Goal: Task Accomplishment & Management: Complete application form

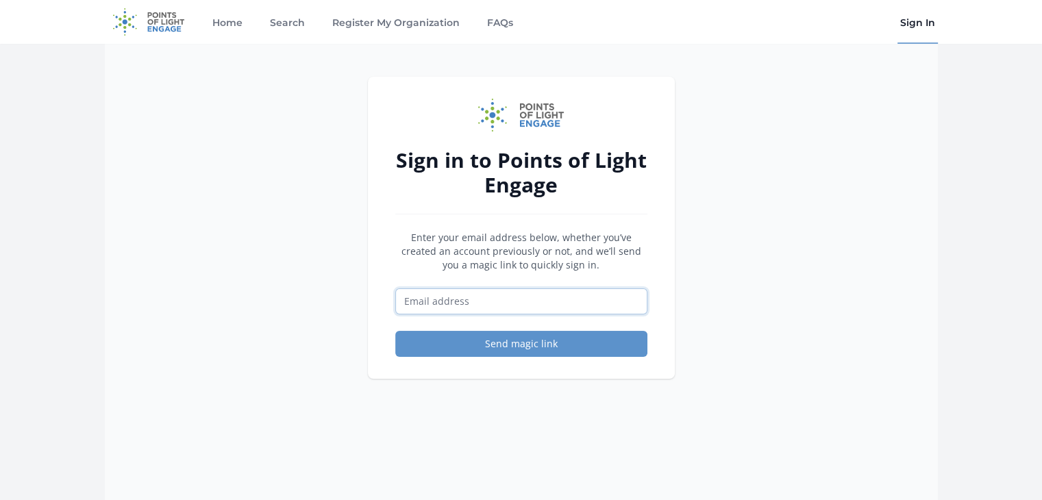
click at [534, 290] on input "Email address" at bounding box center [521, 301] width 252 height 26
type input "[EMAIL_ADDRESS][DOMAIN_NAME]"
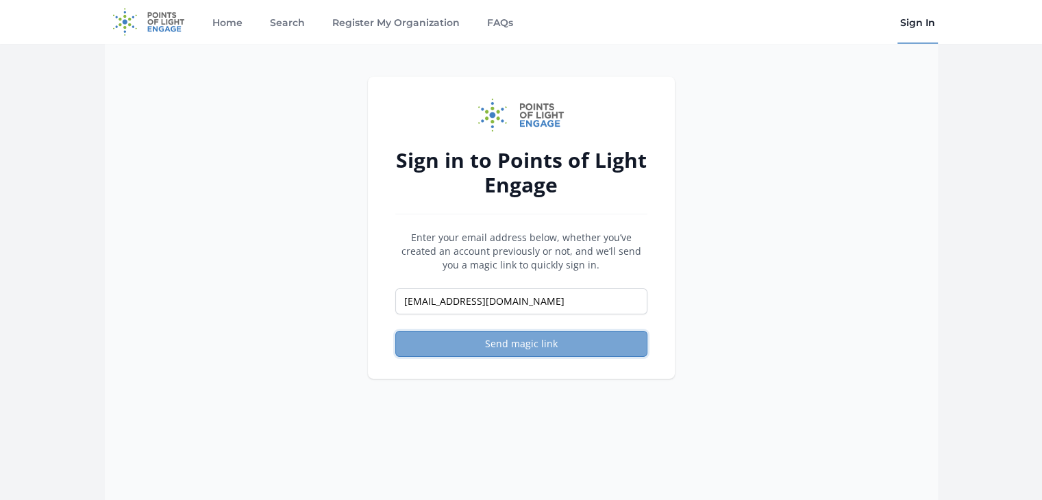
click at [494, 338] on button "Send magic link" at bounding box center [521, 344] width 252 height 26
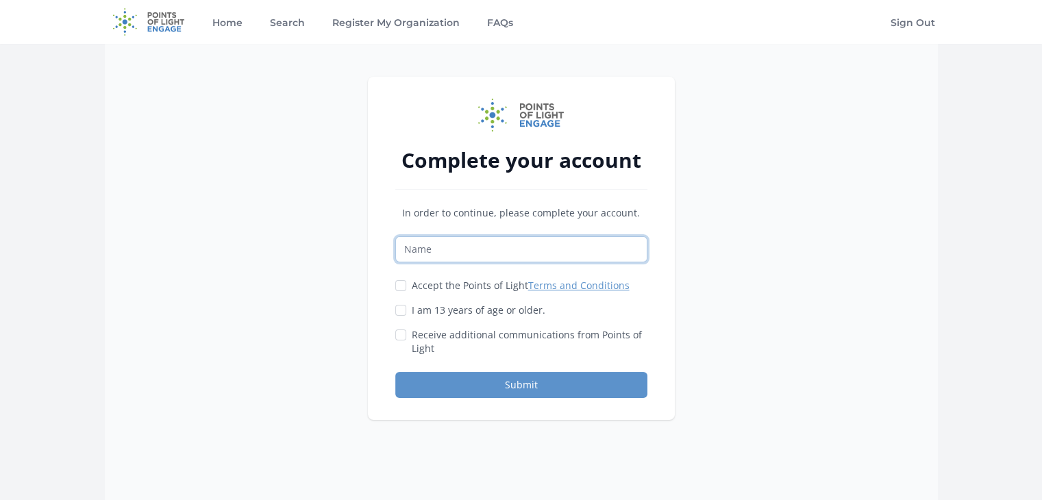
click at [479, 249] on input "Name" at bounding box center [521, 249] width 252 height 26
type input "Sajith"
click at [325, 283] on div "Complete your account In order to continue, please complete your account. Sajit…" at bounding box center [521, 294] width 833 height 500
click at [400, 284] on input "Accept the Points of Light Terms and Conditions" at bounding box center [400, 285] width 11 height 11
checkbox input "true"
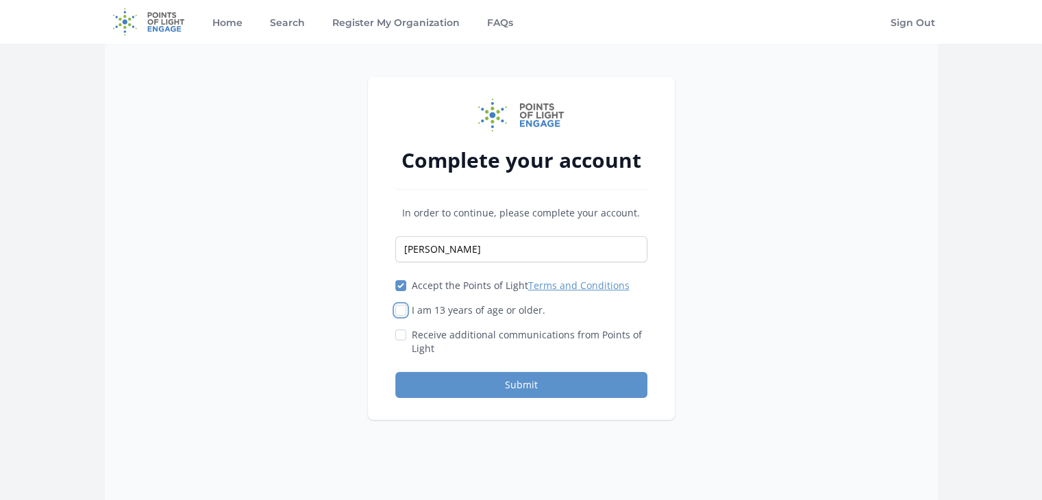
click at [402, 305] on input "I am 13 years of age or older." at bounding box center [400, 310] width 11 height 11
checkbox input "true"
click at [490, 387] on button "Submit" at bounding box center [521, 385] width 252 height 26
